Goal: Transaction & Acquisition: Purchase product/service

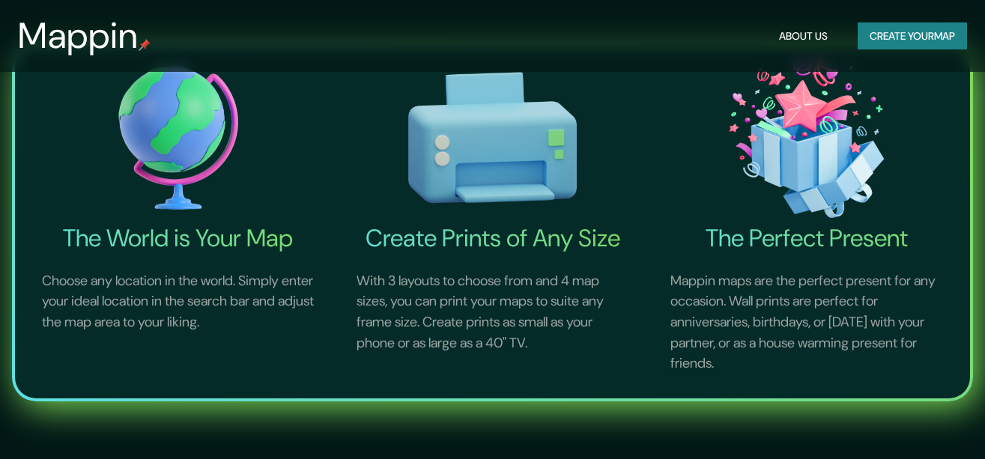
scroll to position [524, 0]
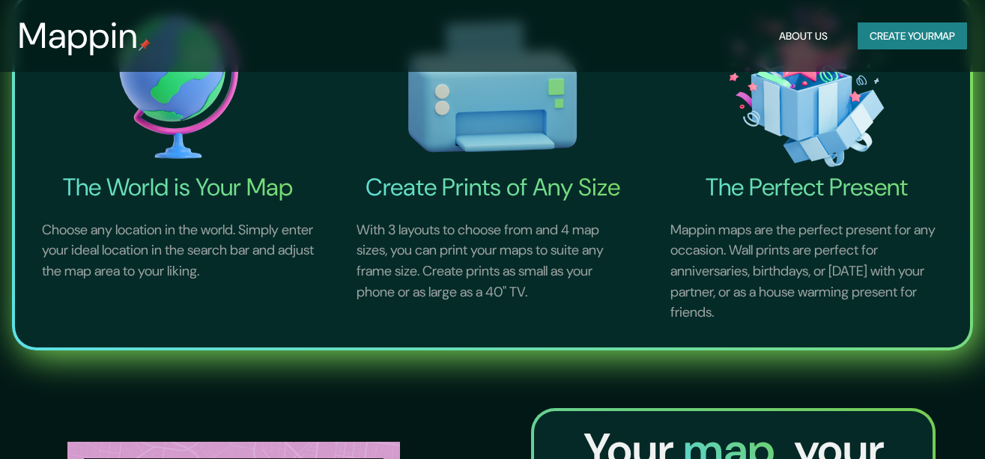
click at [926, 22] on button "Create your map" at bounding box center [911, 36] width 109 height 28
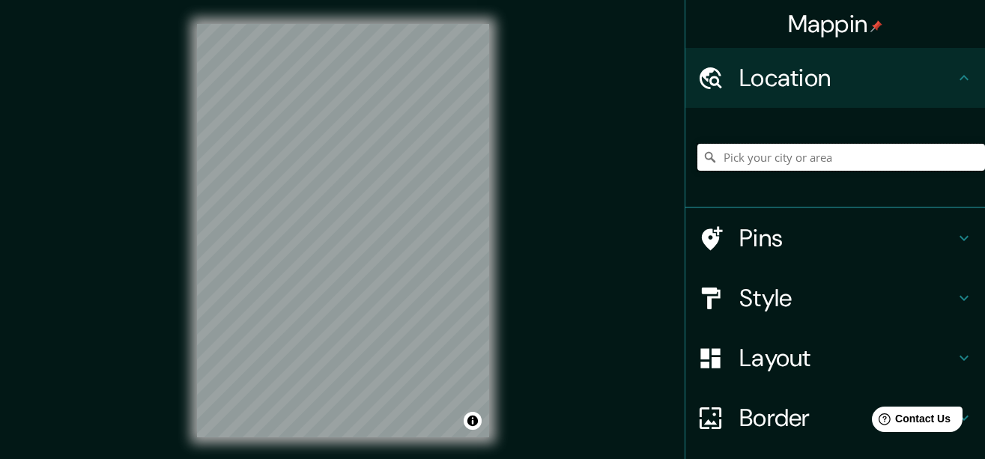
click at [784, 158] on input "Pick your city or area" at bounding box center [841, 157] width 288 height 27
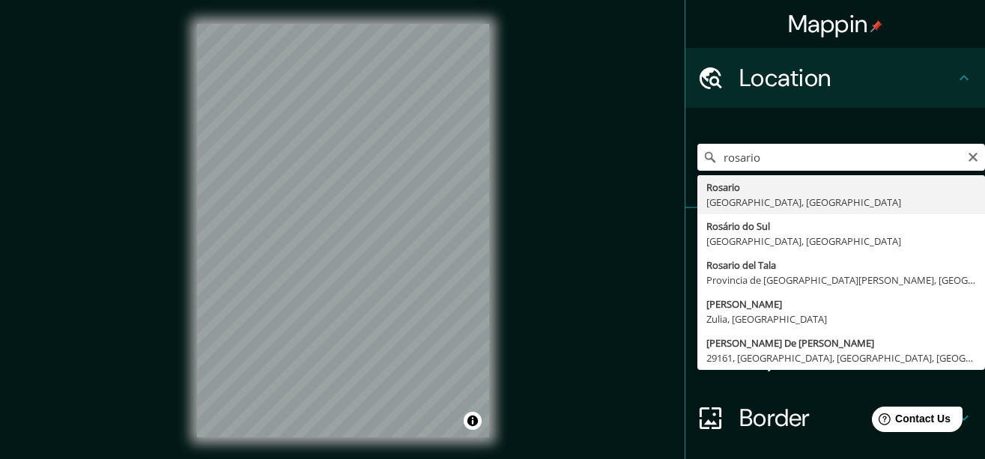
type input "[GEOGRAPHIC_DATA], [GEOGRAPHIC_DATA], [GEOGRAPHIC_DATA]"
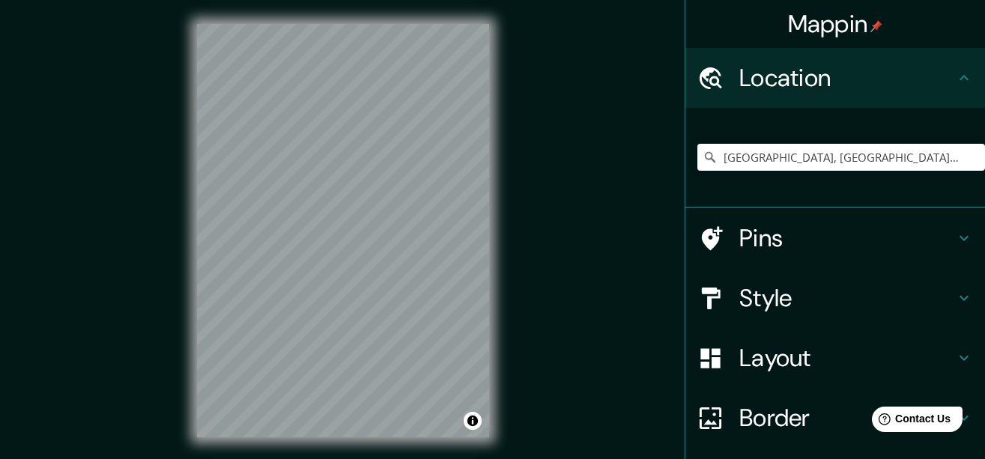
click at [829, 240] on h4 "Pins" at bounding box center [847, 238] width 216 height 30
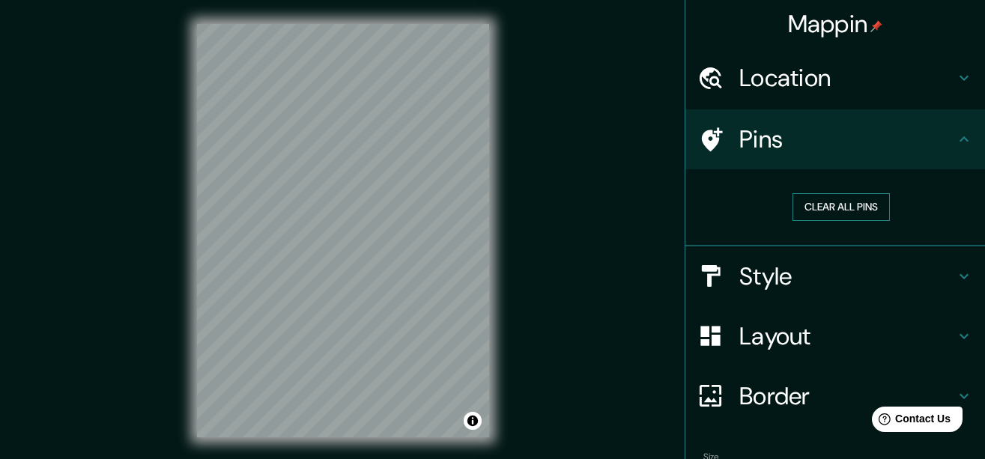
click at [834, 210] on button "Clear all pins" at bounding box center [840, 207] width 97 height 28
click at [818, 205] on button "Clear all pins" at bounding box center [840, 207] width 97 height 28
click at [753, 272] on h4 "Style" at bounding box center [847, 276] width 216 height 30
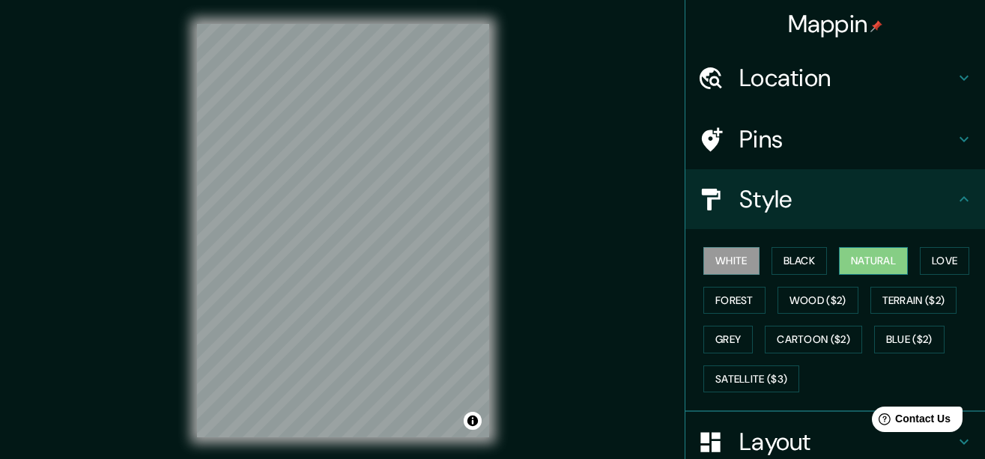
click at [875, 255] on button "Natural" at bounding box center [873, 261] width 69 height 28
click at [880, 300] on button "Terrain ($2)" at bounding box center [913, 301] width 87 height 28
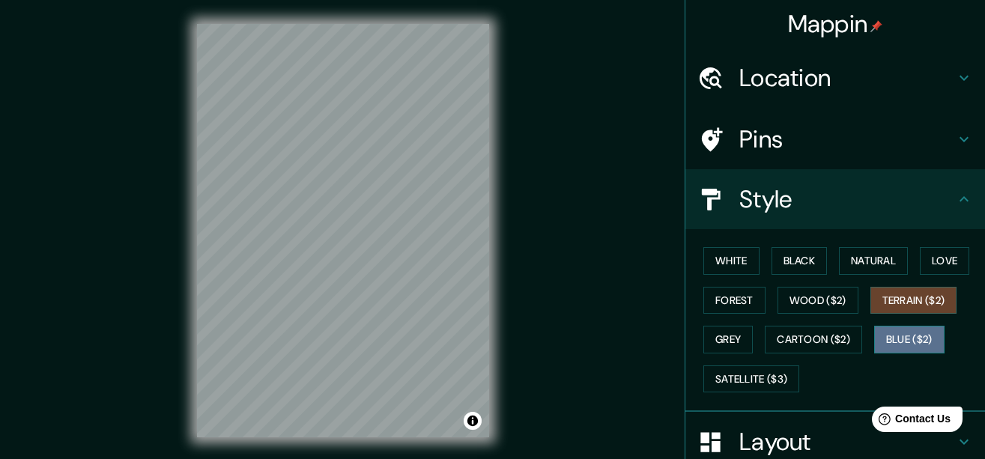
click at [892, 344] on button "Blue ($2)" at bounding box center [909, 340] width 70 height 28
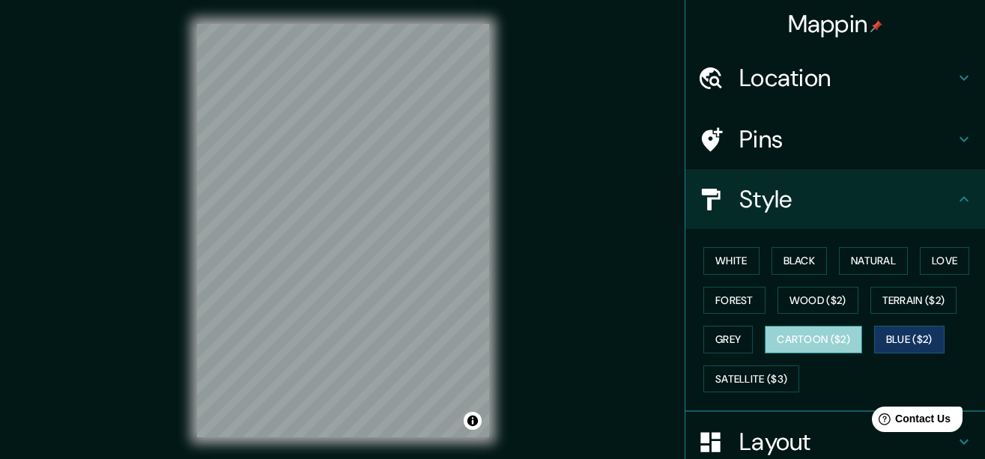
click at [793, 332] on button "Cartoon ($2)" at bounding box center [813, 340] width 97 height 28
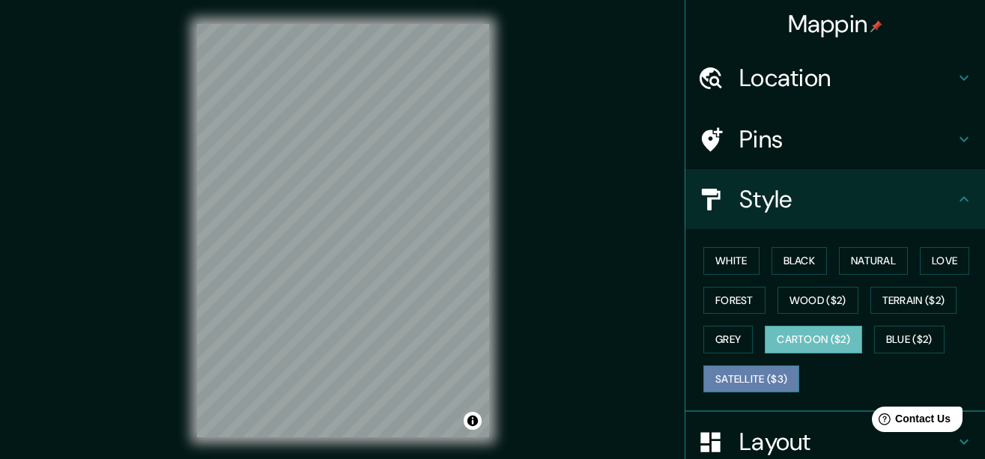
click at [766, 376] on button "Satellite ($3)" at bounding box center [751, 379] width 96 height 28
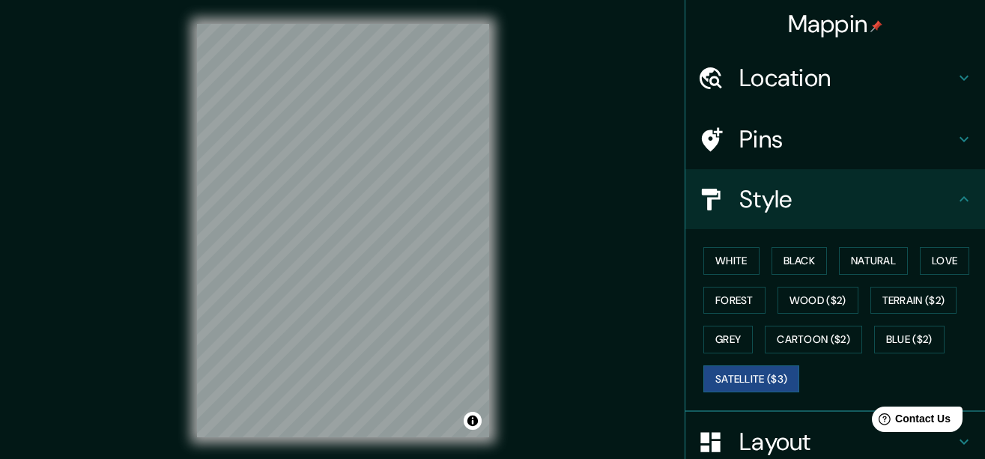
click at [94, 343] on div "Mappin Location [GEOGRAPHIC_DATA], [GEOGRAPHIC_DATA], [GEOGRAPHIC_DATA] Pins St…" at bounding box center [492, 242] width 985 height 485
click at [536, 420] on div "Mappin Location [GEOGRAPHIC_DATA], [GEOGRAPHIC_DATA], [GEOGRAPHIC_DATA] Pins St…" at bounding box center [492, 242] width 985 height 485
click at [491, 153] on div "© Mapbox © OpenStreetMap Improve this map © Maxar" at bounding box center [343, 230] width 340 height 461
click at [265, 458] on html "Mappin Location [GEOGRAPHIC_DATA], [GEOGRAPHIC_DATA], [GEOGRAPHIC_DATA] Pins St…" at bounding box center [492, 229] width 985 height 459
click at [405, 458] on html "Mappin Location [GEOGRAPHIC_DATA], [GEOGRAPHIC_DATA], [GEOGRAPHIC_DATA] Pins St…" at bounding box center [492, 229] width 985 height 459
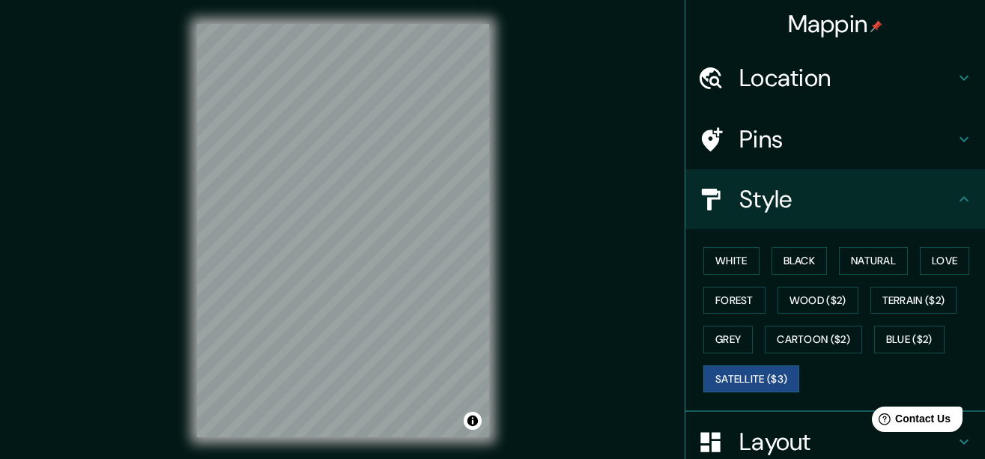
click at [548, 136] on div "Mappin Location [GEOGRAPHIC_DATA], [GEOGRAPHIC_DATA], [GEOGRAPHIC_DATA] Pins St…" at bounding box center [492, 242] width 985 height 485
click at [436, 451] on div "© Mapbox © OpenStreetMap Improve this map © Maxar" at bounding box center [343, 230] width 340 height 461
click at [422, 309] on div "© Mapbox © OpenStreetMap Improve this map © Maxar" at bounding box center [343, 230] width 340 height 461
drag, startPoint x: 355, startPoint y: 443, endPoint x: 501, endPoint y: 131, distance: 344.1
click at [501, 131] on div "© Mapbox © OpenStreetMap Improve this map © Maxar" at bounding box center [343, 230] width 340 height 461
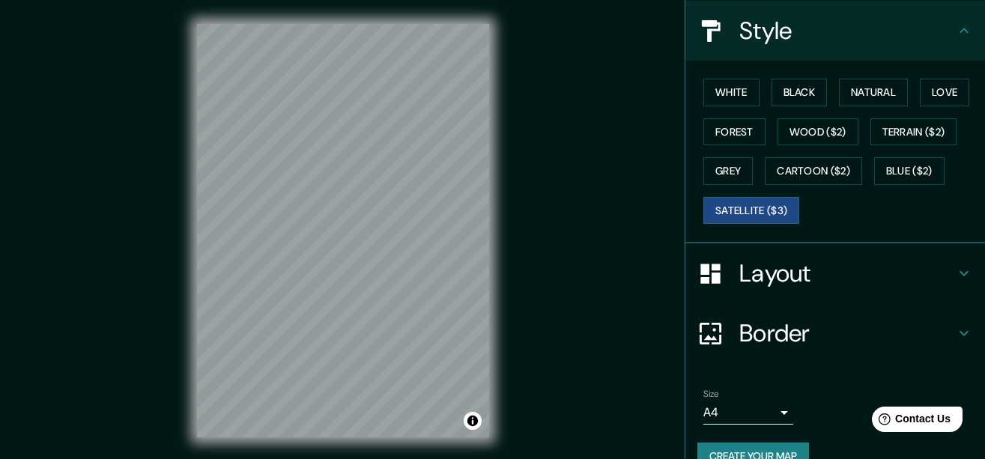
scroll to position [198, 0]
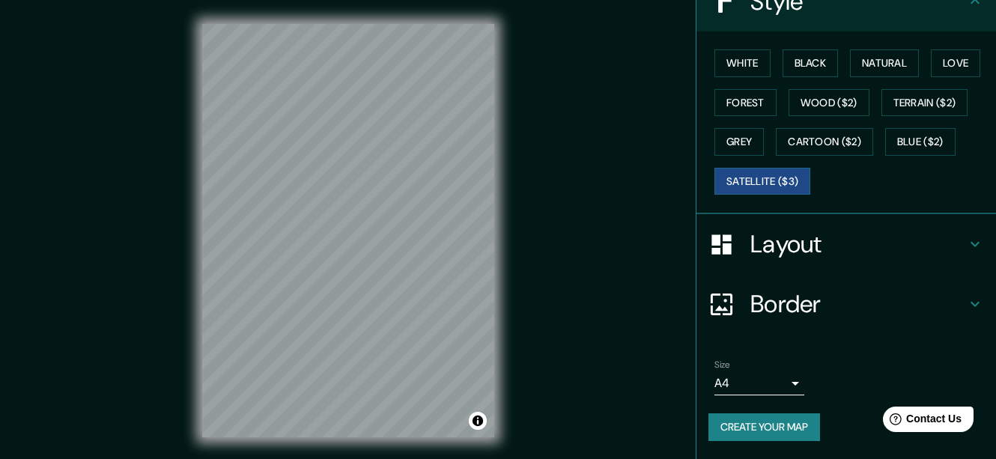
click at [765, 386] on body "Mappin Location [GEOGRAPHIC_DATA], [GEOGRAPHIC_DATA], [GEOGRAPHIC_DATA] Pins St…" at bounding box center [498, 229] width 996 height 459
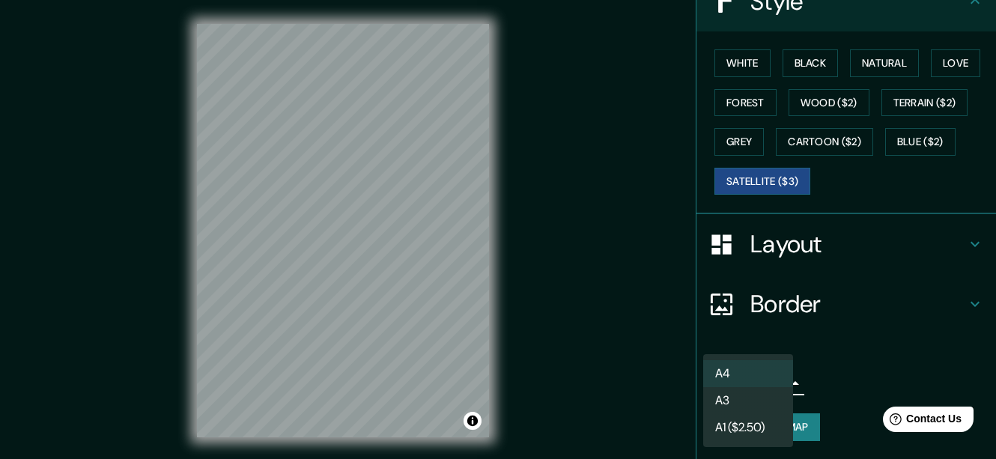
click at [756, 408] on li "A3" at bounding box center [748, 400] width 90 height 27
type input "a4"
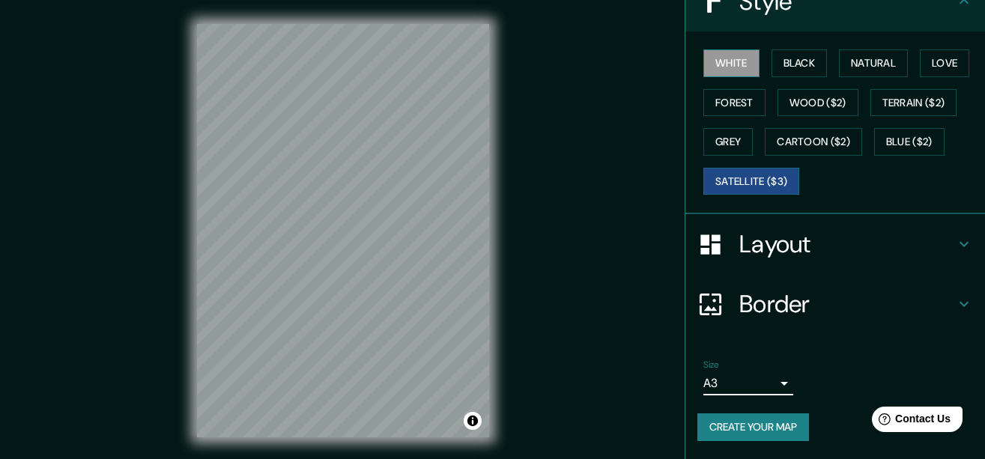
click at [733, 56] on button "White" at bounding box center [731, 63] width 56 height 28
click at [789, 56] on button "Black" at bounding box center [799, 63] width 56 height 28
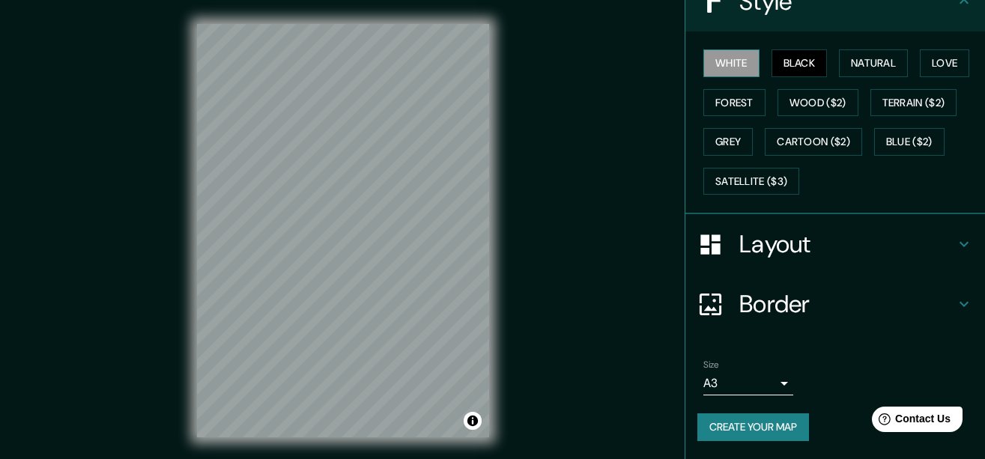
click at [732, 65] on button "White" at bounding box center [731, 63] width 56 height 28
click at [775, 426] on button "Create your map" at bounding box center [753, 427] width 112 height 28
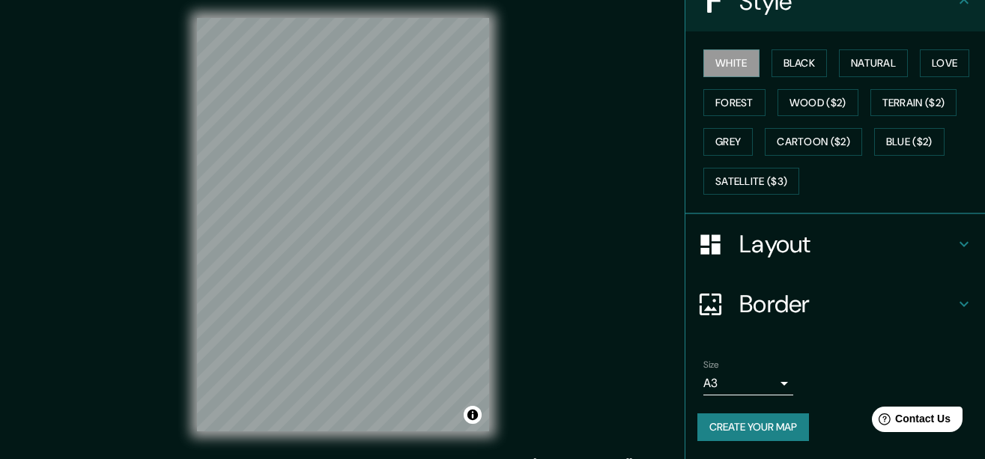
scroll to position [0, 0]
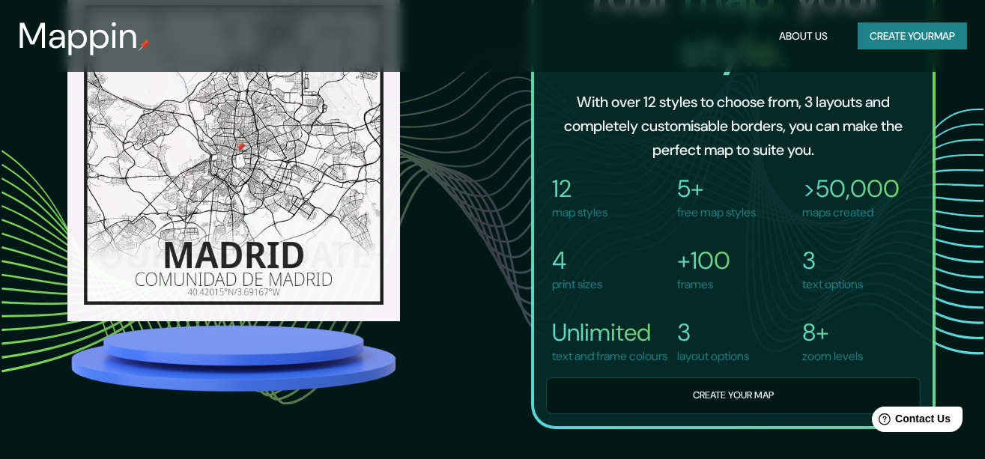
scroll to position [974, 0]
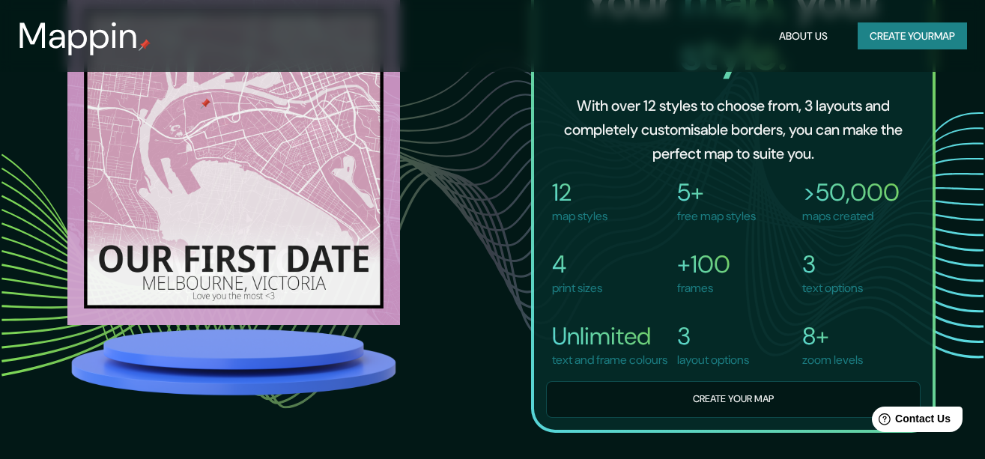
click at [926, 28] on button "Create your map" at bounding box center [911, 36] width 109 height 28
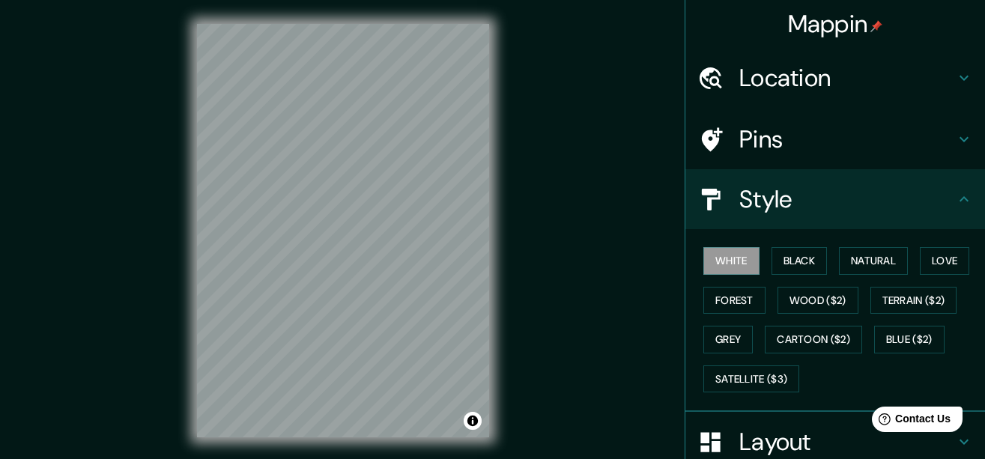
click at [835, 83] on h4 "Location" at bounding box center [847, 78] width 216 height 30
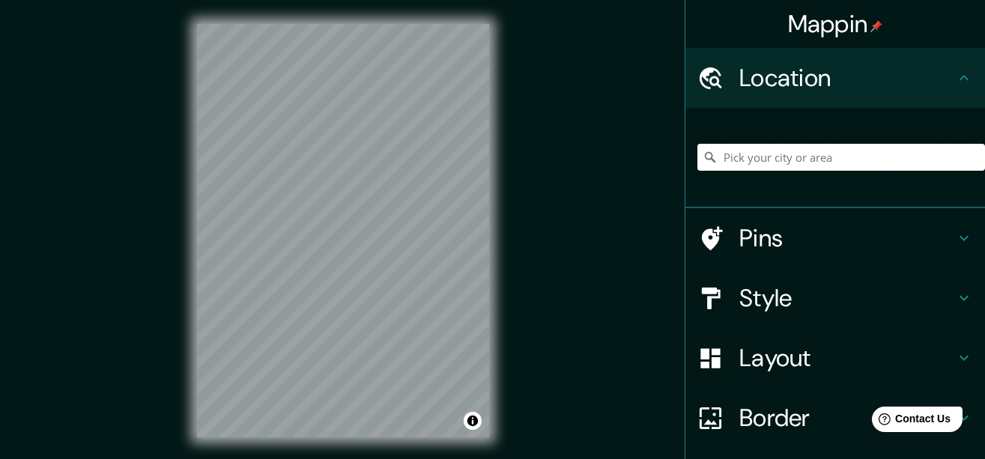
click at [813, 158] on input "Pick your city or area" at bounding box center [841, 157] width 288 height 27
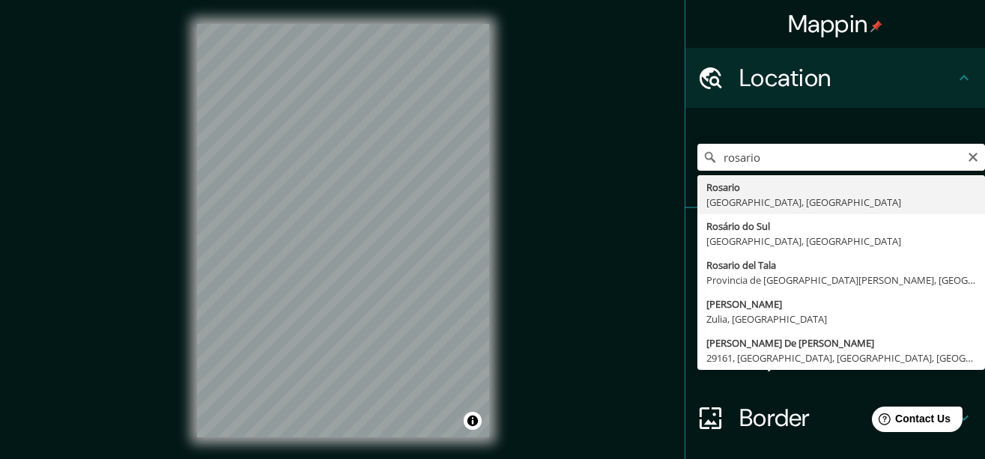
type input "[GEOGRAPHIC_DATA], [GEOGRAPHIC_DATA], [GEOGRAPHIC_DATA]"
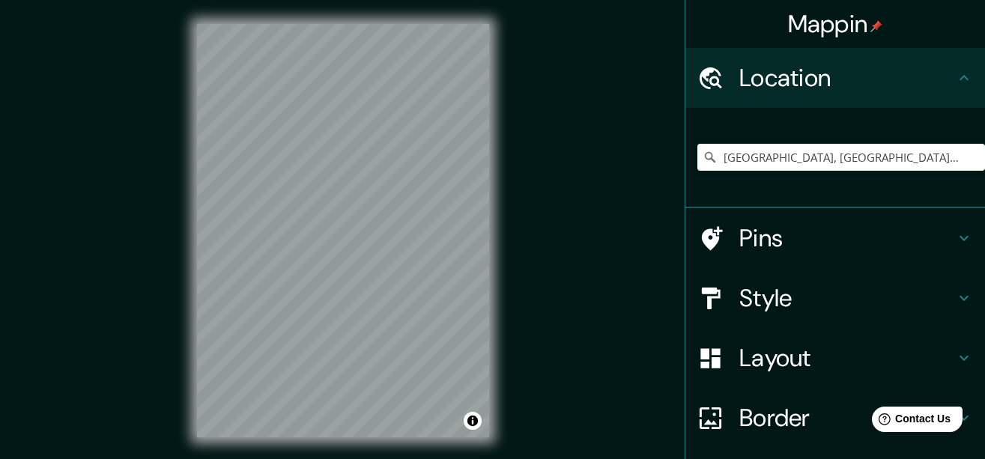
click at [771, 234] on h4 "Pins" at bounding box center [847, 238] width 216 height 30
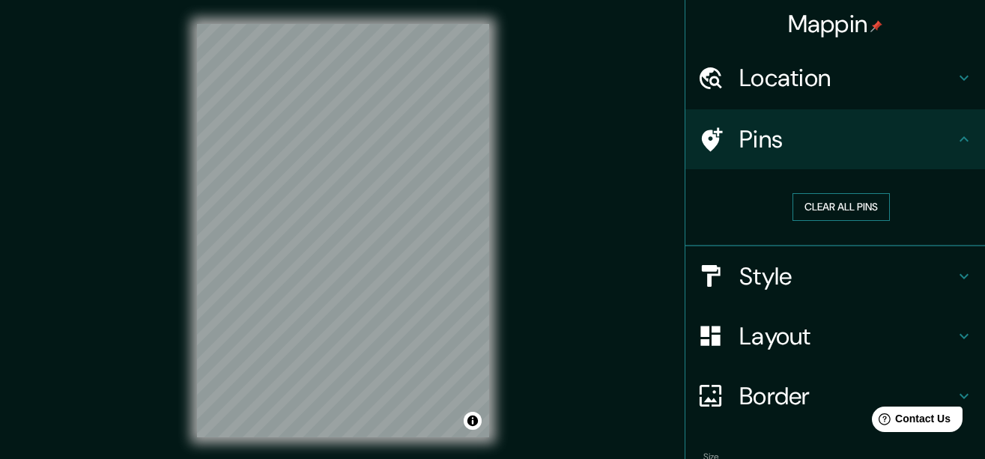
drag, startPoint x: 847, startPoint y: 204, endPoint x: 831, endPoint y: 209, distance: 17.1
click at [848, 204] on button "Clear all pins" at bounding box center [840, 207] width 97 height 28
click at [796, 204] on button "Clear all pins" at bounding box center [840, 207] width 97 height 28
click at [775, 277] on h4 "Style" at bounding box center [847, 276] width 216 height 30
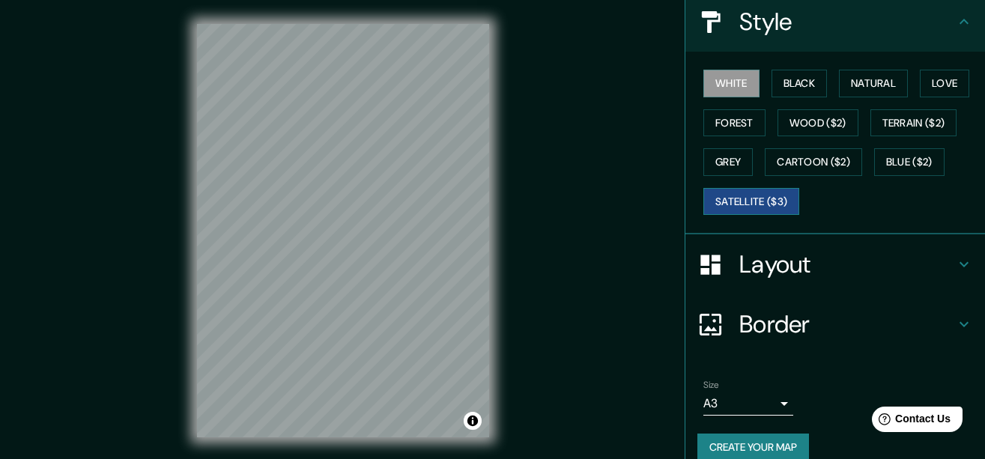
scroll to position [198, 0]
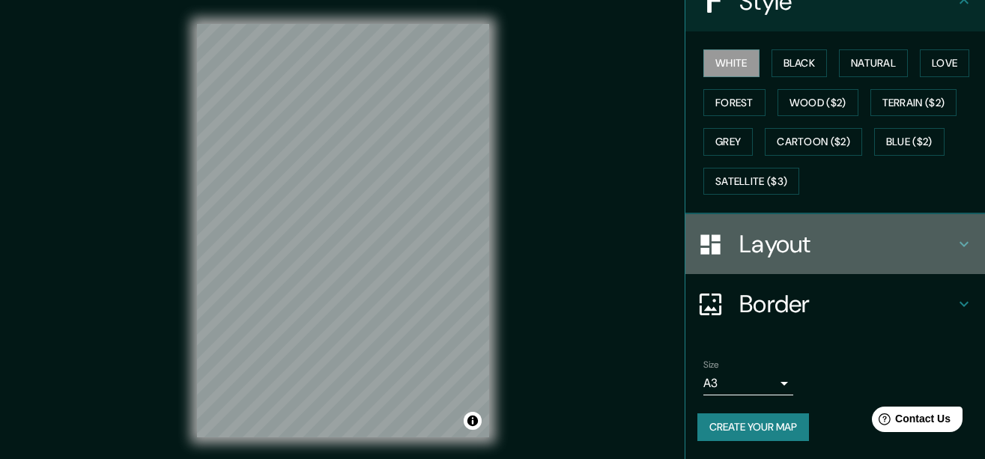
click at [786, 249] on h4 "Layout" at bounding box center [847, 244] width 216 height 30
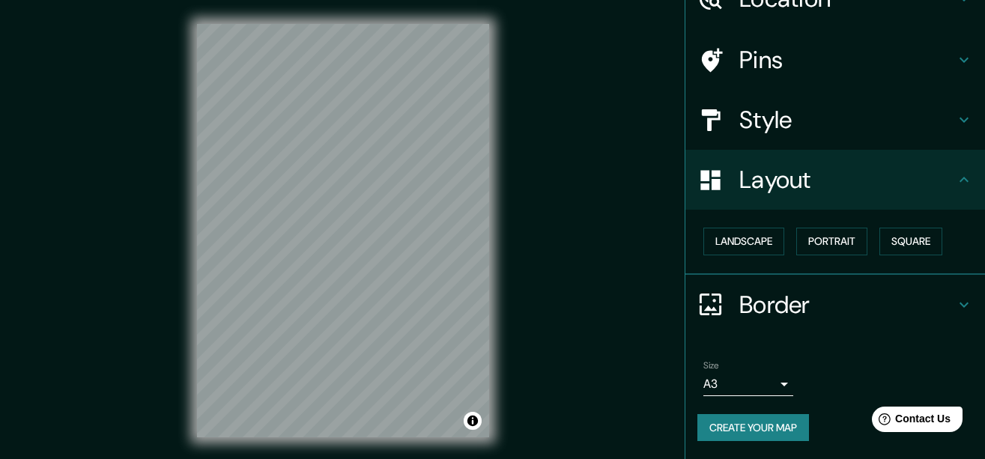
scroll to position [79, 0]
click at [742, 242] on button "Landscape" at bounding box center [743, 242] width 81 height 28
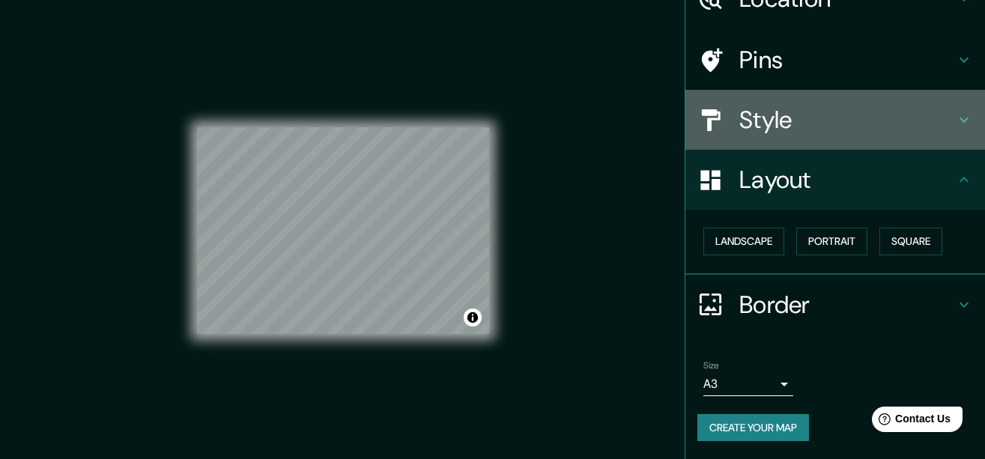
click at [835, 124] on h4 "Style" at bounding box center [847, 120] width 216 height 30
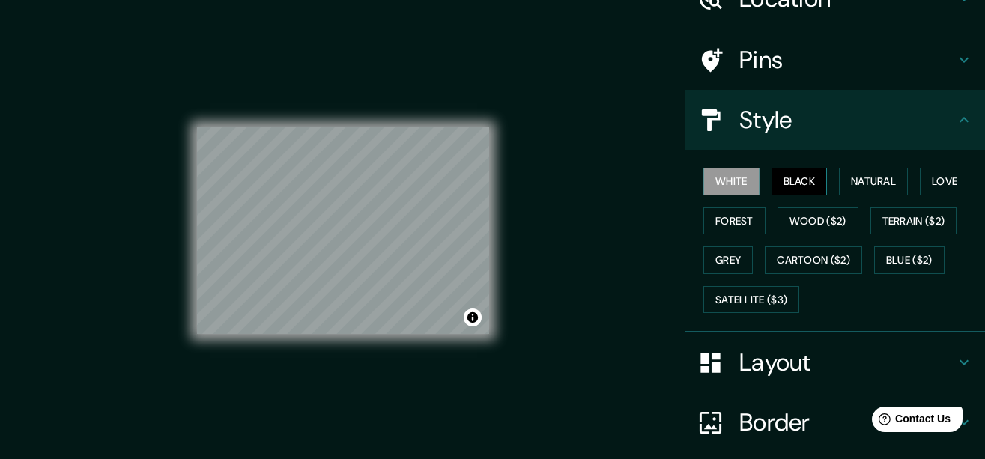
click at [803, 177] on button "Black" at bounding box center [799, 182] width 56 height 28
click at [456, 371] on div "© Mapbox © OpenStreetMap Improve this map" at bounding box center [343, 230] width 292 height 413
click at [395, 99] on div "© Mapbox © OpenStreetMap Improve this map" at bounding box center [343, 230] width 292 height 413
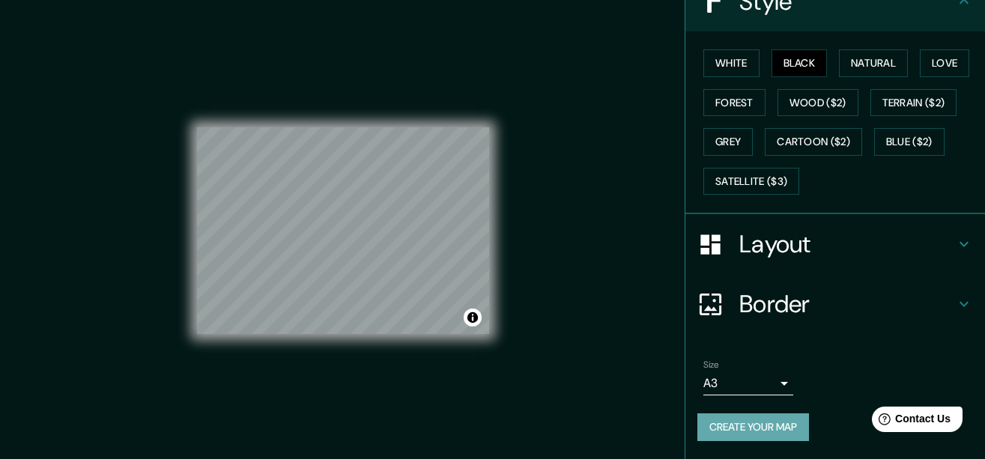
click at [744, 422] on button "Create your map" at bounding box center [753, 427] width 112 height 28
